Goal: Information Seeking & Learning: Find specific fact

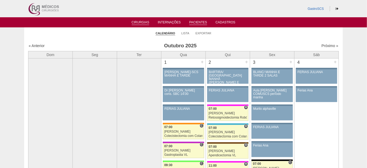
drag, startPoint x: 0, startPoint y: 0, endPoint x: 202, endPoint y: 20, distance: 203.2
click at [203, 20] on li "Pacientes" at bounding box center [197, 22] width 25 height 4
click at [199, 22] on link "Pacientes" at bounding box center [198, 22] width 18 height 5
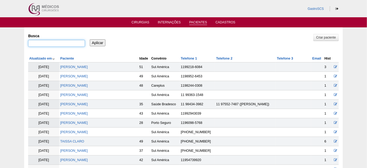
click at [67, 44] on input "Busca" at bounding box center [56, 43] width 57 height 7
paste input "Joyce Cristina Barbosa de Jesus"
type input "Joyce Cristina Barbosa de Jesus"
click at [96, 44] on input "Aplicar" at bounding box center [98, 42] width 16 height 7
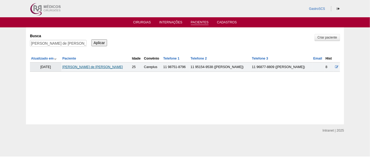
click at [96, 66] on link "[PERSON_NAME] de Jesus" at bounding box center [92, 67] width 60 height 4
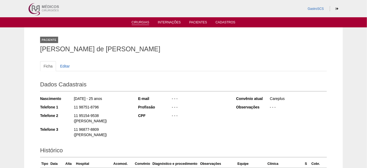
click at [146, 20] on li "Cirurgias" at bounding box center [140, 22] width 25 height 4
click at [144, 22] on link "Cirurgias" at bounding box center [141, 22] width 18 height 5
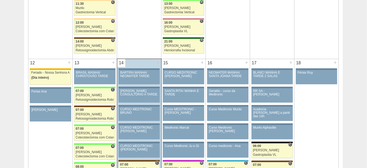
scroll to position [555, 0]
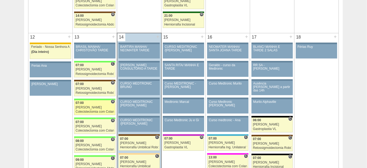
click at [92, 110] on div "Colecistectomia com Colangiografia VL" at bounding box center [95, 111] width 38 height 3
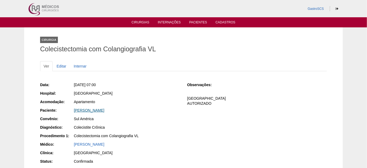
click at [98, 109] on link "Renato Cesar Ramos" at bounding box center [89, 110] width 31 height 4
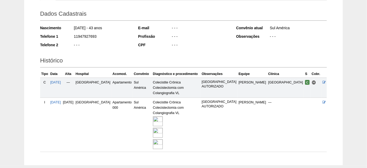
scroll to position [72, 0]
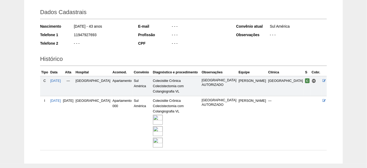
click at [156, 126] on img at bounding box center [158, 131] width 10 height 10
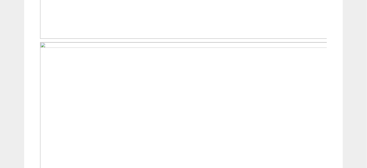
scroll to position [916, 0]
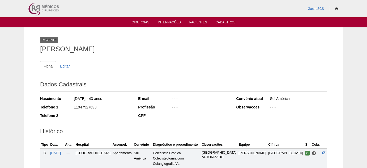
scroll to position [72, 0]
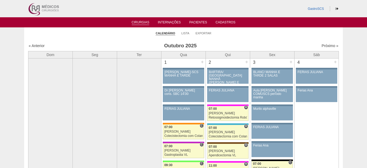
scroll to position [555, 0]
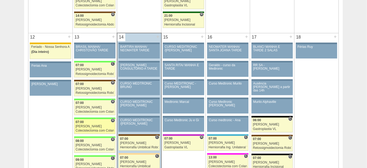
click at [88, 129] on div "Colecistectomia com Colangiografia VL" at bounding box center [95, 130] width 38 height 3
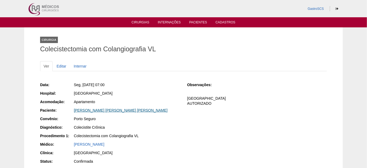
click at [112, 109] on link "[PERSON_NAME] [PERSON_NAME] [PERSON_NAME]" at bounding box center [121, 110] width 94 height 4
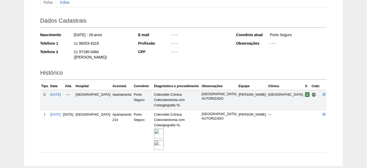
scroll to position [72, 0]
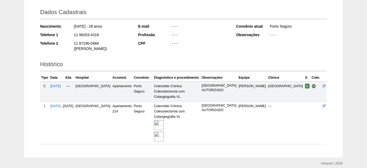
click at [164, 120] on img at bounding box center [159, 125] width 10 height 10
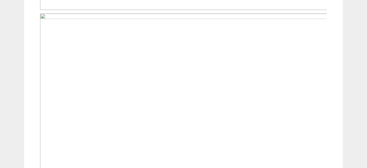
scroll to position [386, 0]
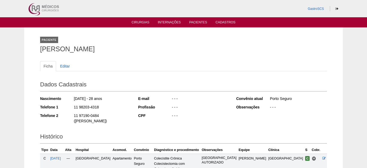
scroll to position [72, 0]
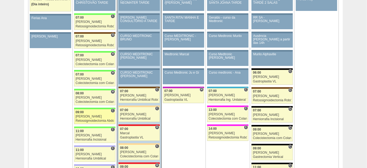
scroll to position [603, 0]
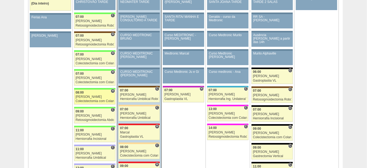
click at [85, 95] on div "[PERSON_NAME]" at bounding box center [95, 96] width 38 height 3
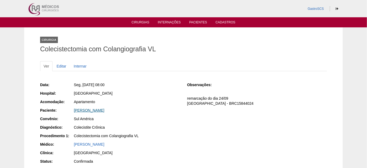
click at [103, 109] on link "[PERSON_NAME]" at bounding box center [89, 110] width 31 height 4
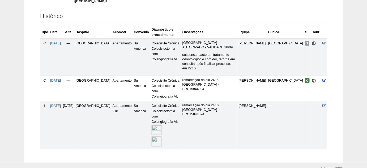
scroll to position [120, 0]
click at [151, 136] on img at bounding box center [156, 141] width 10 height 10
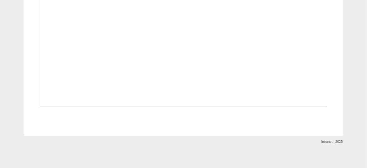
scroll to position [796, 0]
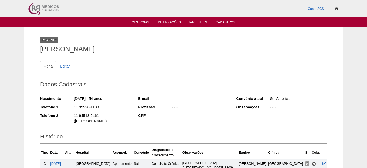
scroll to position [120, 0]
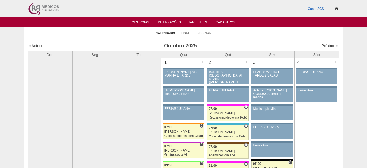
scroll to position [603, 0]
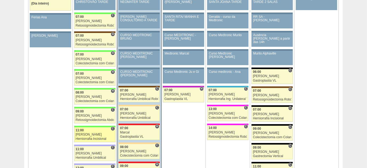
click at [85, 137] on div "Herniorrafia Incisional" at bounding box center [95, 138] width 38 height 3
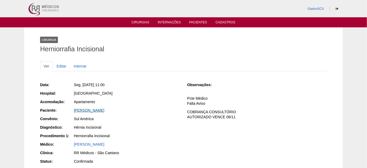
click at [89, 110] on link "[PERSON_NAME]" at bounding box center [89, 110] width 31 height 4
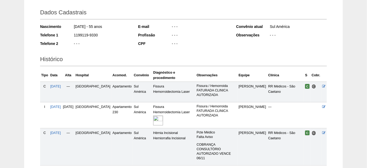
scroll to position [96, 0]
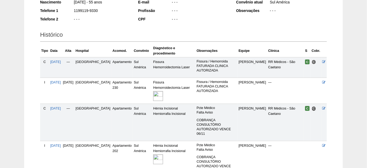
click at [153, 154] on img at bounding box center [158, 159] width 10 height 10
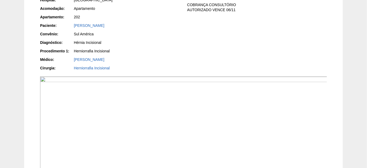
scroll to position [145, 0]
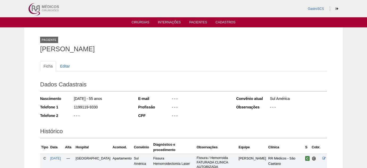
scroll to position [96, 0]
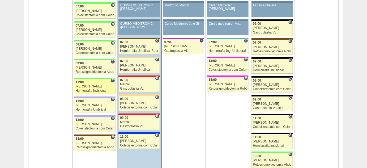
scroll to position [651, 0]
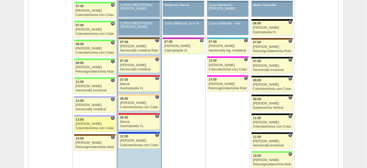
click at [98, 122] on div "[PERSON_NAME]" at bounding box center [95, 123] width 38 height 3
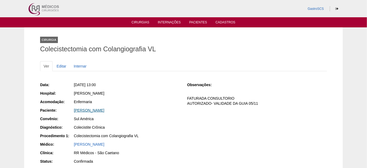
click at [100, 109] on link "[PERSON_NAME]" at bounding box center [89, 110] width 31 height 4
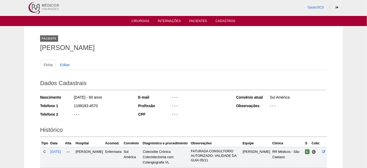
scroll to position [48, 0]
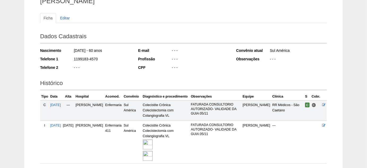
click at [153, 145] on img at bounding box center [148, 144] width 10 height 10
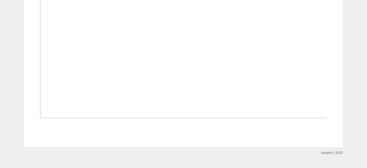
scroll to position [434, 0]
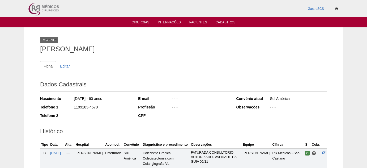
scroll to position [49, 0]
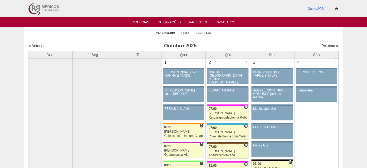
click at [198, 23] on link "Pacientes" at bounding box center [198, 22] width 18 height 5
click at [197, 21] on link "Pacientes" at bounding box center [198, 22] width 18 height 5
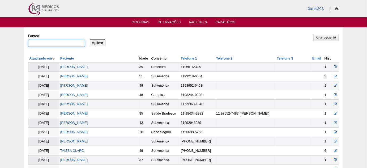
click at [65, 46] on input "Busca" at bounding box center [56, 43] width 57 height 7
type input "[PERSON_NAME]"
click at [90, 39] on input "Aplicar" at bounding box center [98, 42] width 16 height 7
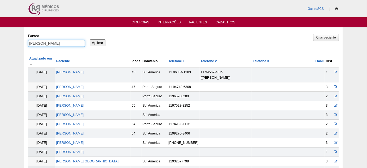
drag, startPoint x: 56, startPoint y: 44, endPoint x: 5, endPoint y: 44, distance: 50.4
type input "CANDIDO"
click at [90, 39] on input "Aplicar" at bounding box center [98, 42] width 16 height 7
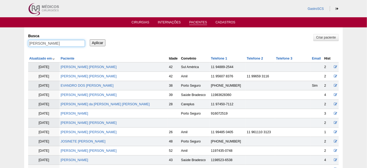
click at [47, 42] on input "CANDIDO" at bounding box center [56, 43] width 57 height 7
click at [52, 46] on input "CANDIDO" at bounding box center [56, 43] width 57 height 7
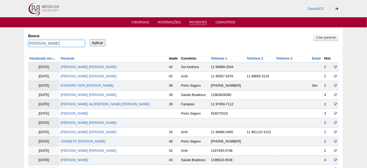
type input "[PERSON_NAME]"
click at [90, 39] on input "Aplicar" at bounding box center [98, 42] width 16 height 7
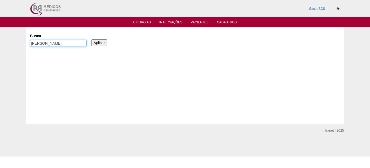
click at [37, 41] on input "[PERSON_NAME]" at bounding box center [58, 43] width 57 height 7
click at [40, 42] on input "jennfer" at bounding box center [58, 43] width 57 height 7
type input "[PERSON_NAME]"
click at [96, 41] on input "Aplicar" at bounding box center [100, 42] width 16 height 7
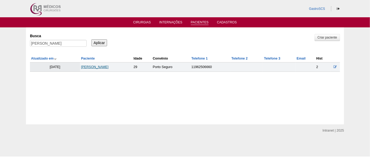
click at [106, 67] on link "[PERSON_NAME]" at bounding box center [95, 67] width 28 height 4
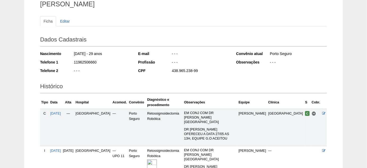
scroll to position [24, 0]
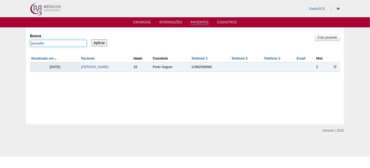
drag, startPoint x: 70, startPoint y: 41, endPoint x: 23, endPoint y: 39, distance: 47.8
click at [23, 39] on div "Pacientes Criar paciente Busca jennefer Aplicar Atualizado em Paciente Idade" at bounding box center [185, 75] width 370 height 97
type input "thais"
click at [92, 39] on input "Aplicar" at bounding box center [100, 42] width 16 height 7
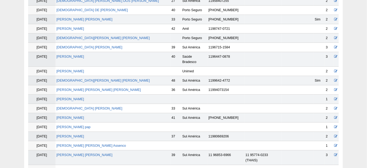
scroll to position [72, 0]
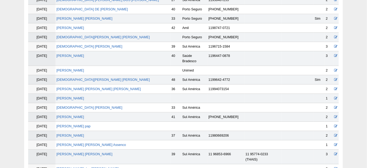
click at [84, 75] on td "[DEMOGRAPHIC_DATA][PERSON_NAME] [PERSON_NAME]" at bounding box center [112, 79] width 115 height 9
click at [84, 78] on link "THAIS PAIVA DA ROSA" at bounding box center [103, 80] width 93 height 4
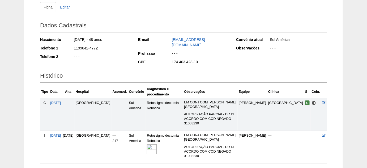
scroll to position [72, 0]
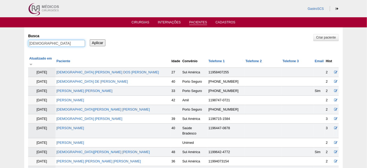
drag, startPoint x: 10, startPoint y: 45, endPoint x: 0, endPoint y: 48, distance: 10.2
type input "marcos"
click at [90, 39] on input "Aplicar" at bounding box center [98, 42] width 16 height 7
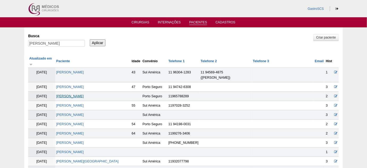
click at [84, 94] on link "[PERSON_NAME]" at bounding box center [70, 96] width 28 height 4
